Goal: Navigation & Orientation: Find specific page/section

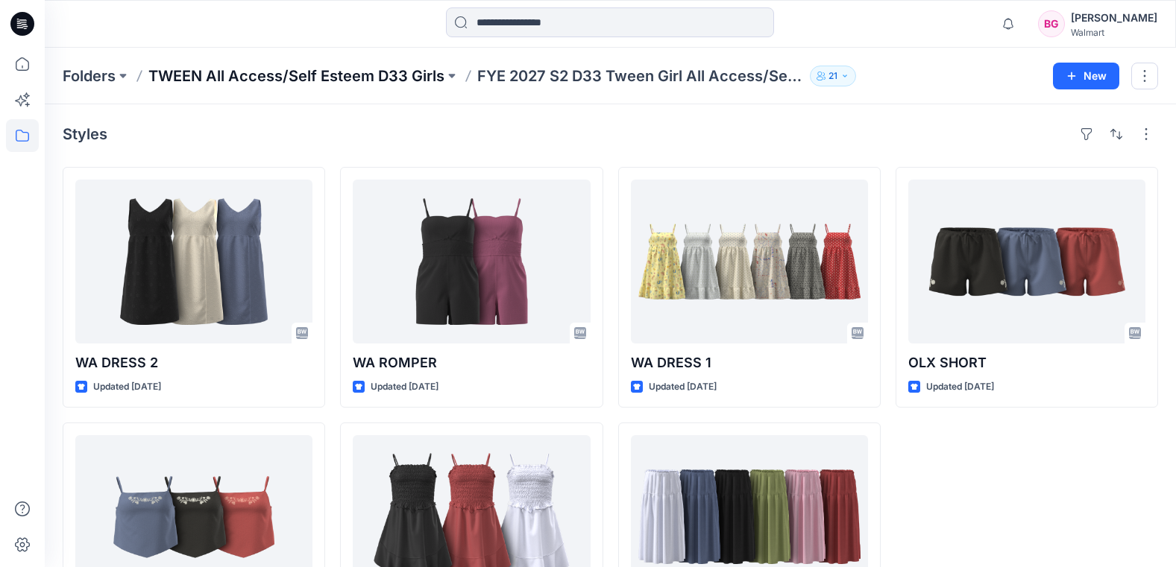
click at [429, 79] on p "TWEEN All Access/Self Esteem D33 Girls" at bounding box center [296, 76] width 296 height 21
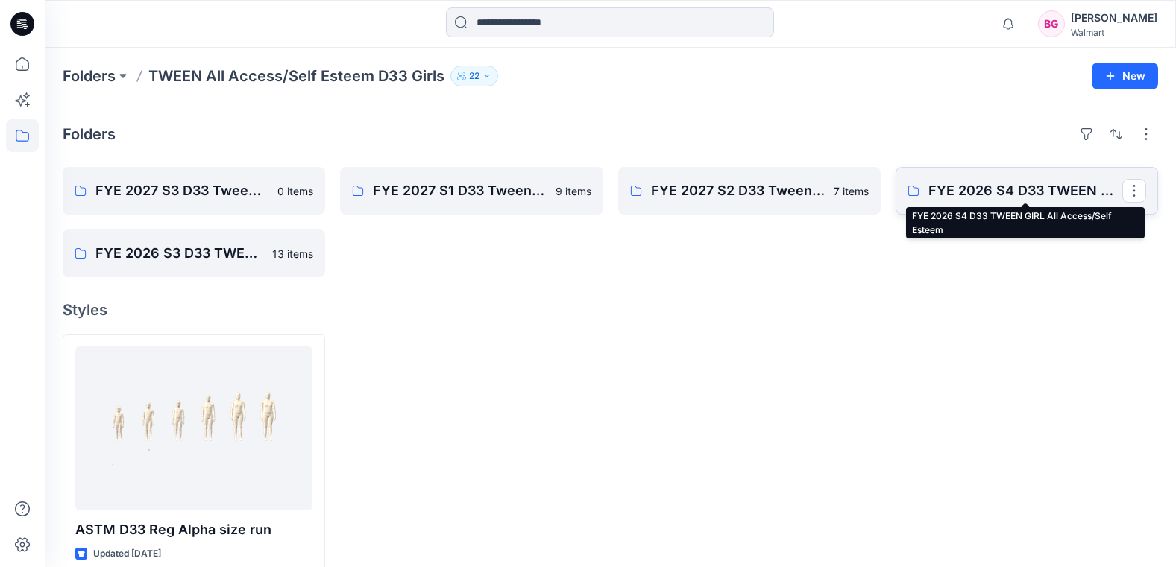
click at [985, 189] on p "FYE 2026 S4 D33 TWEEN GIRL All Access/Self Esteem" at bounding box center [1025, 190] width 194 height 21
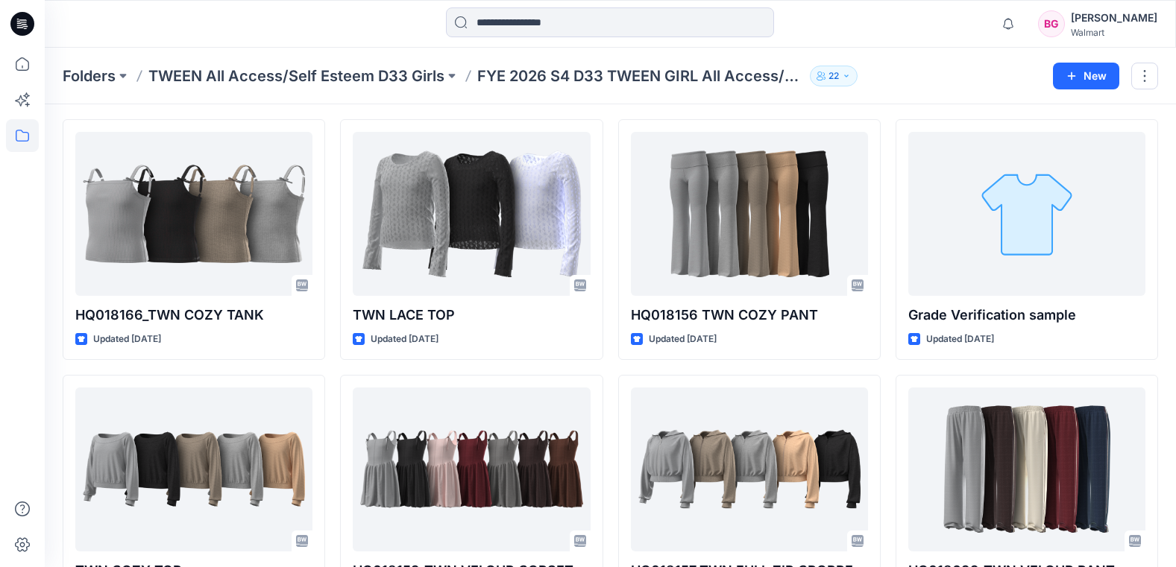
scroll to position [37, 0]
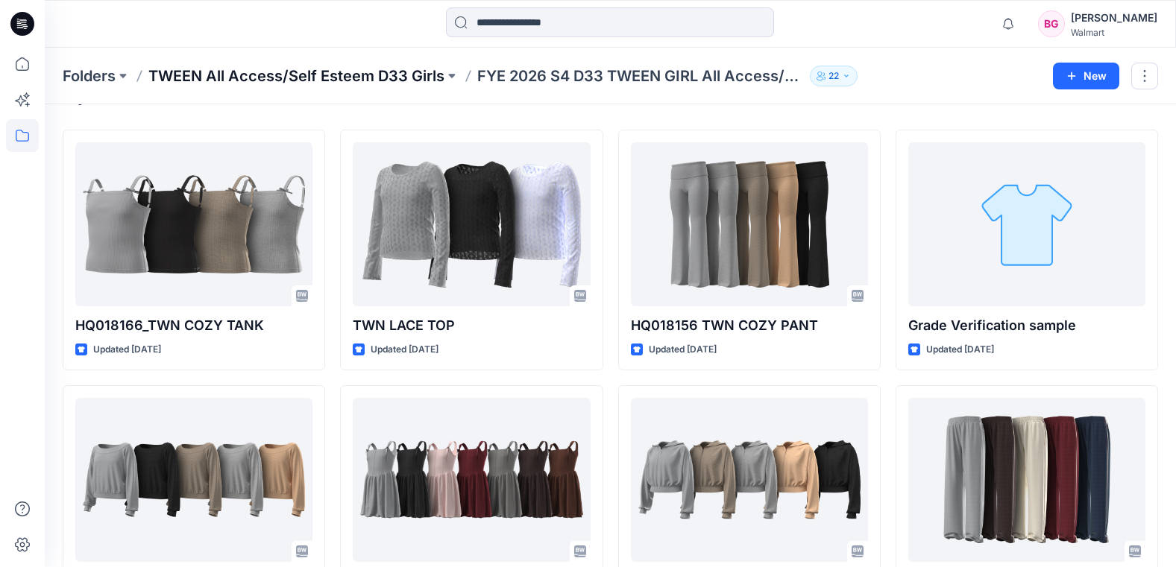
click at [423, 78] on p "TWEEN All Access/Self Esteem D33 Girls" at bounding box center [296, 76] width 296 height 21
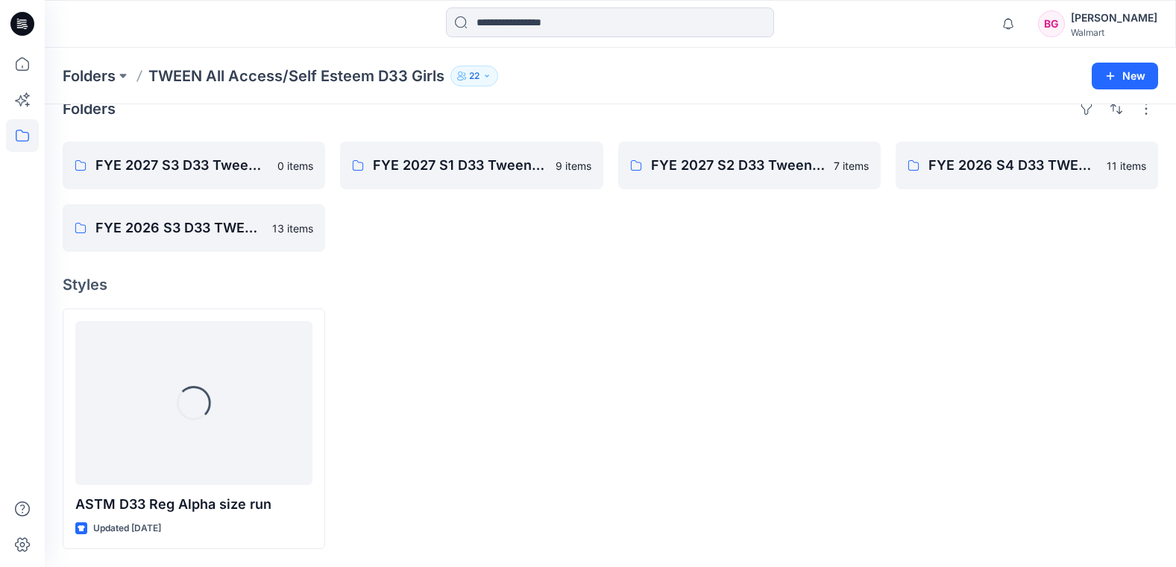
scroll to position [25, 0]
